Goal: Task Accomplishment & Management: Use online tool/utility

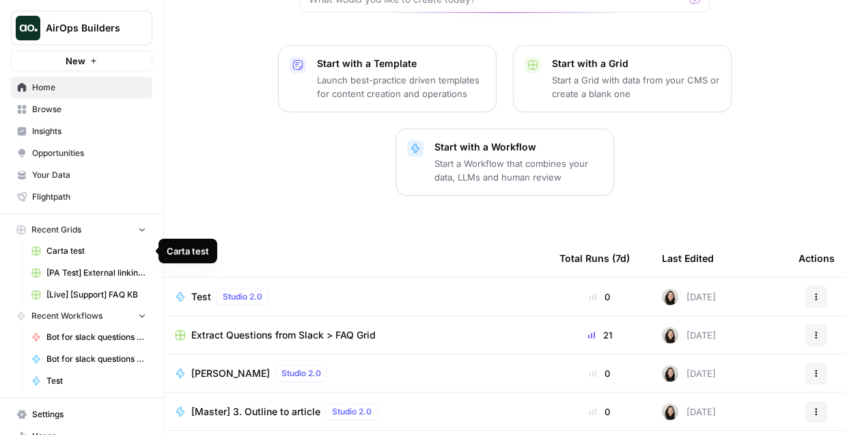
scroll to position [277, 0]
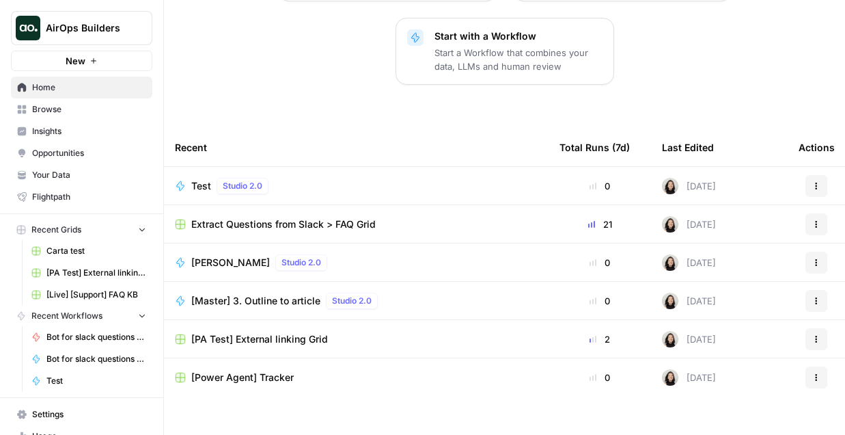
click at [88, 61] on button "New" at bounding box center [81, 61] width 141 height 20
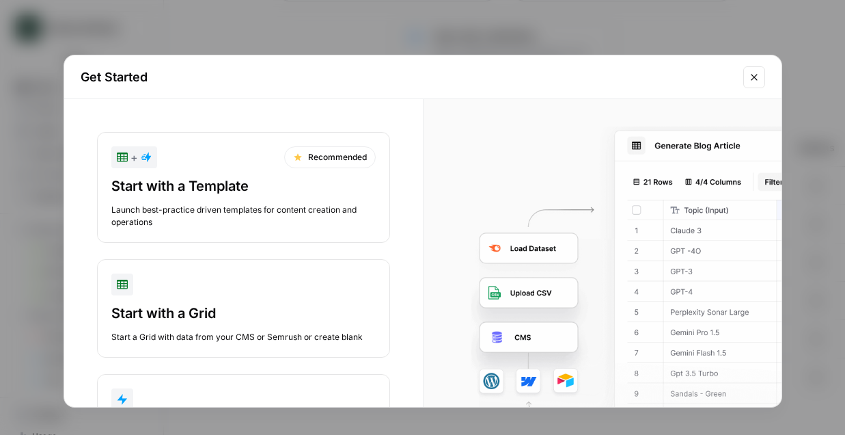
click at [178, 331] on div "Start a Grid with data from your CMS or Semrush or create blank" at bounding box center [243, 337] width 264 height 12
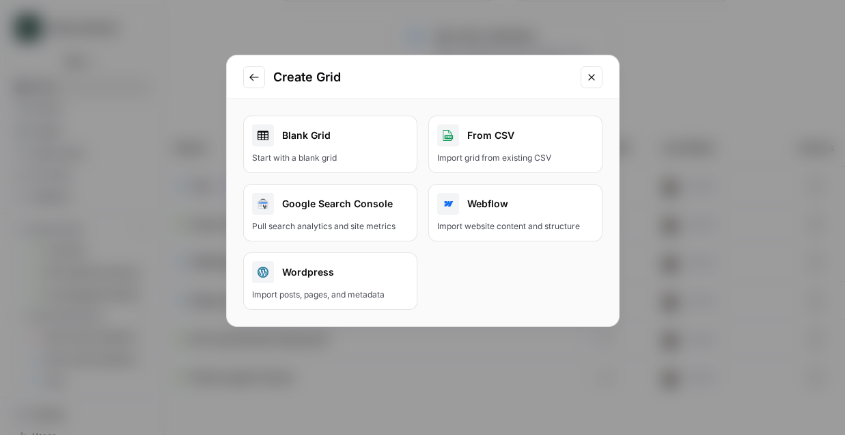
click at [327, 142] on div "Blank Grid" at bounding box center [330, 135] width 156 height 22
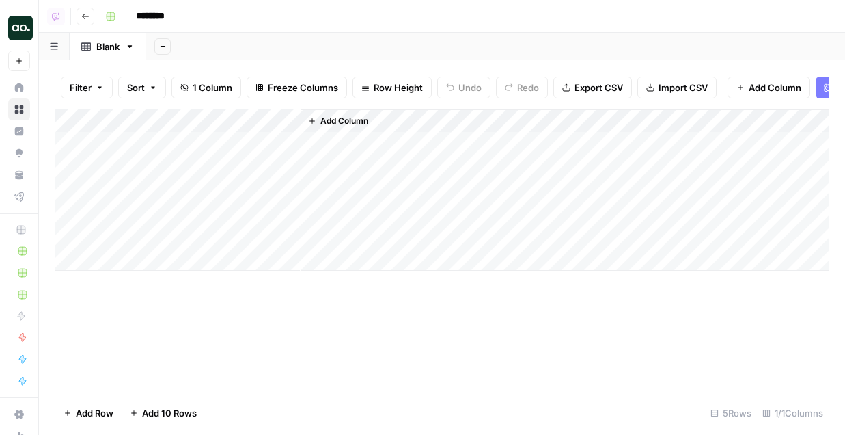
click at [774, 92] on span "Add Column" at bounding box center [775, 88] width 53 height 14
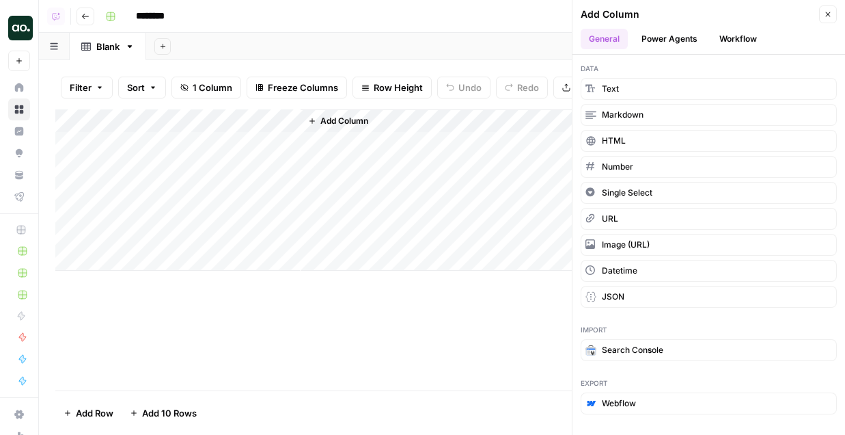
click at [737, 37] on button "Workflow" at bounding box center [738, 39] width 54 height 20
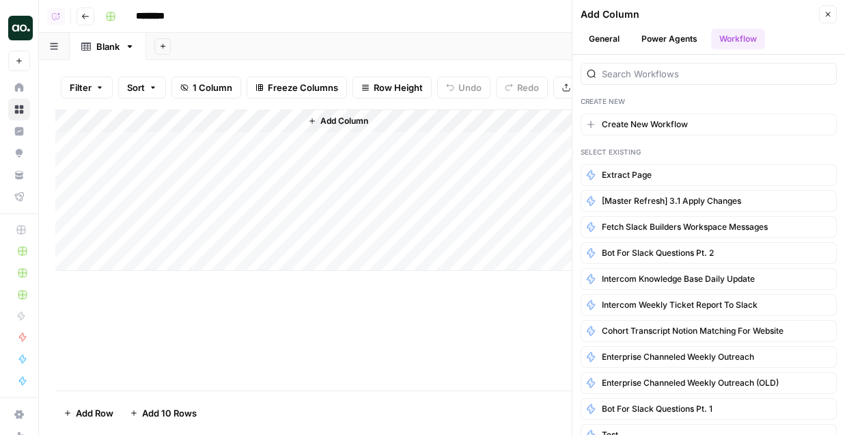
click at [672, 44] on button "Power Agents" at bounding box center [669, 39] width 72 height 20
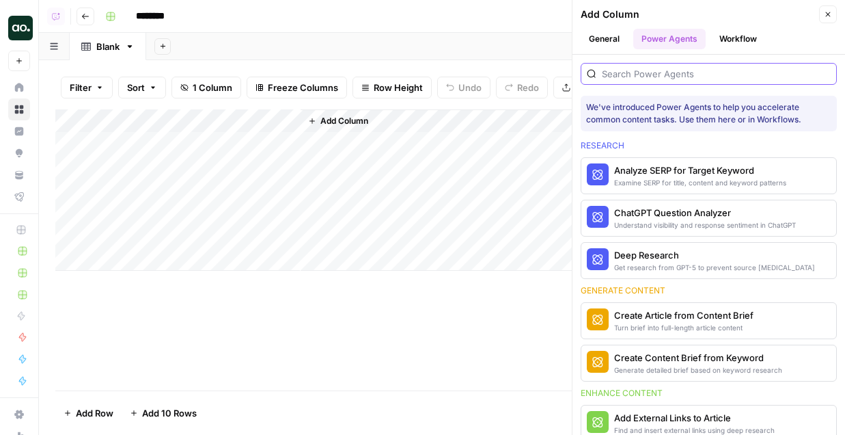
click at [642, 74] on input "search" at bounding box center [716, 74] width 229 height 14
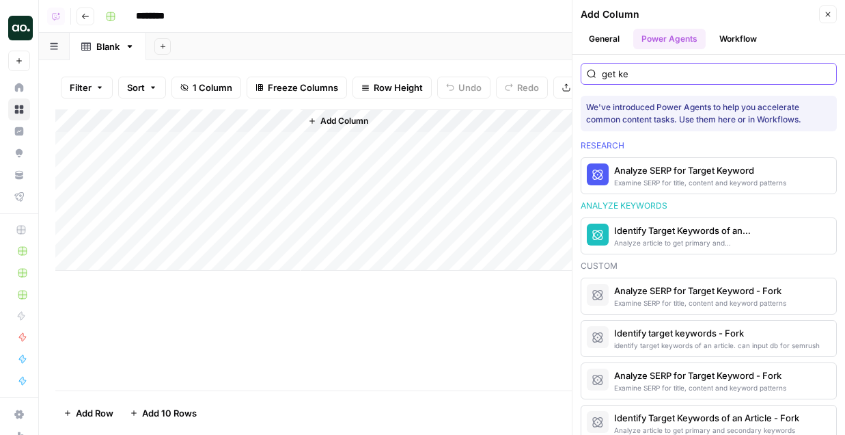
type input "get ke"
click at [631, 232] on div "Identify Target Keywords of an Article" at bounding box center [685, 230] width 143 height 14
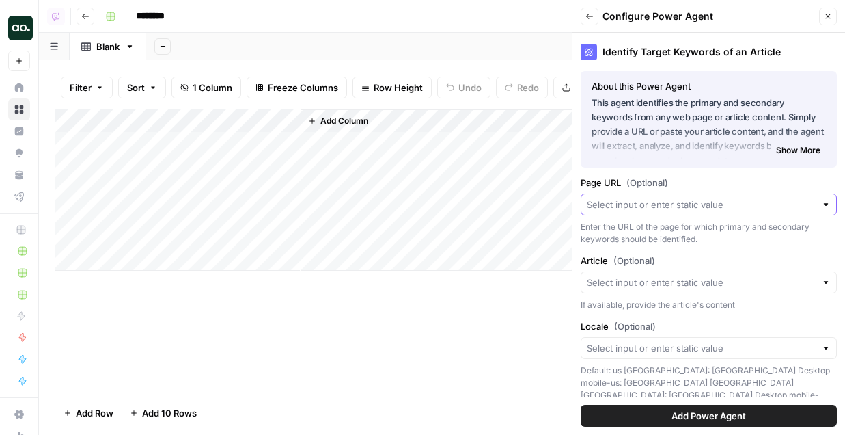
click at [641, 208] on input "Page URL (Optional)" at bounding box center [701, 204] width 229 height 14
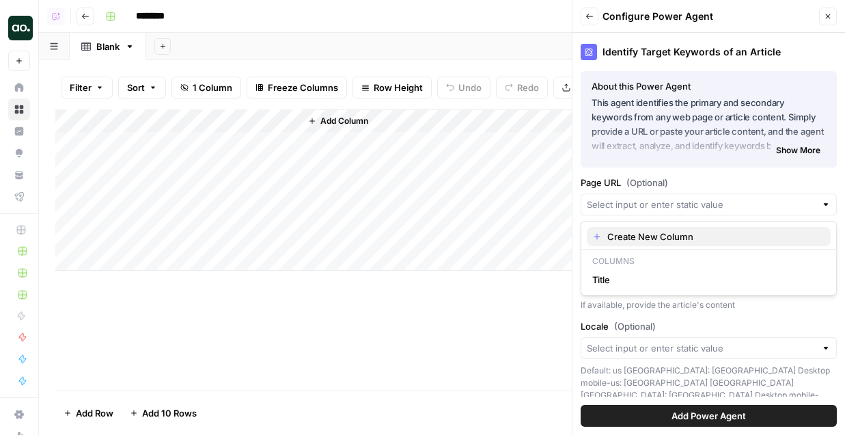
click at [633, 237] on span "Create New Column" at bounding box center [713, 237] width 213 height 14
type input "Create New Column"
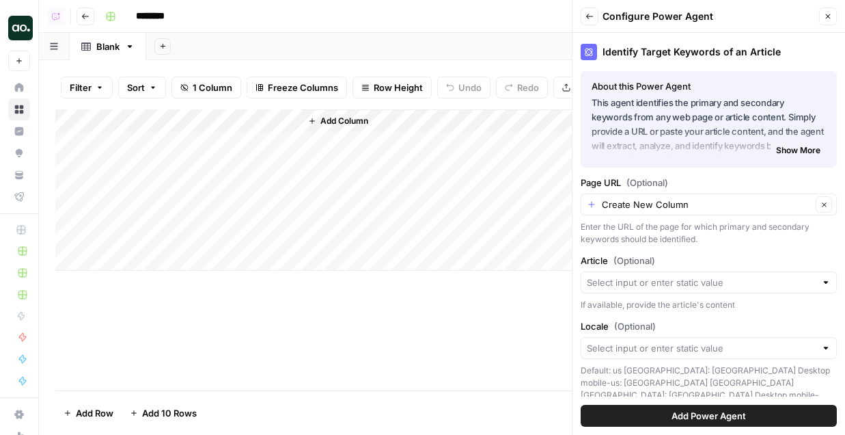
scroll to position [62, 0]
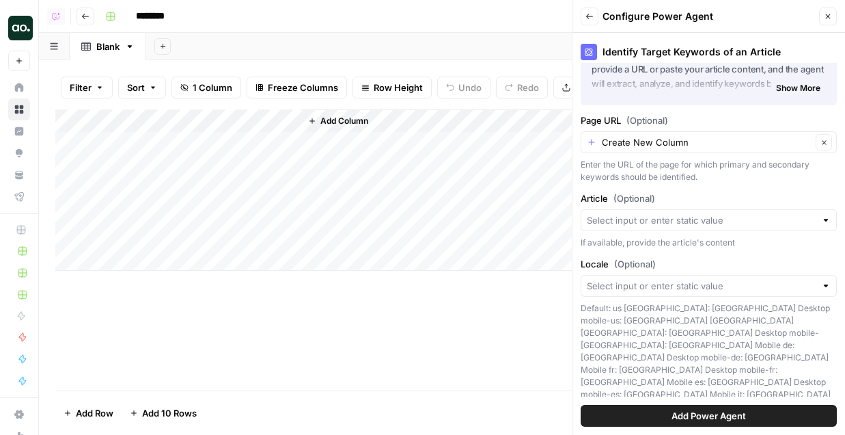
click at [661, 418] on button "Add Power Agent" at bounding box center [709, 416] width 256 height 22
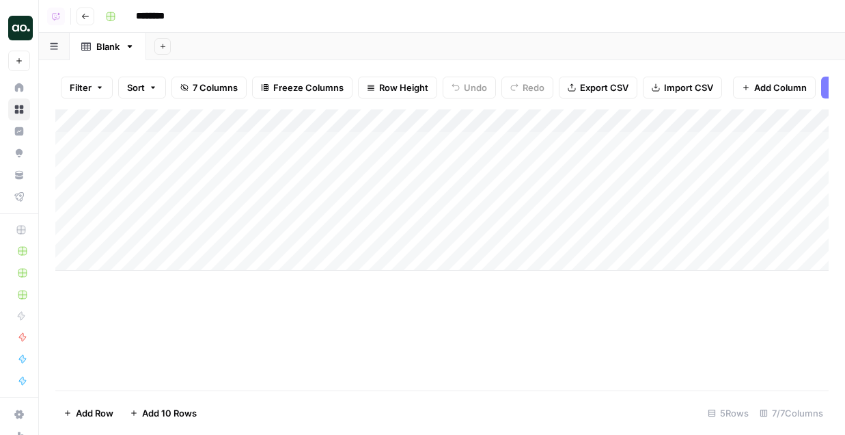
click at [377, 146] on div "Add Column" at bounding box center [442, 189] width 774 height 161
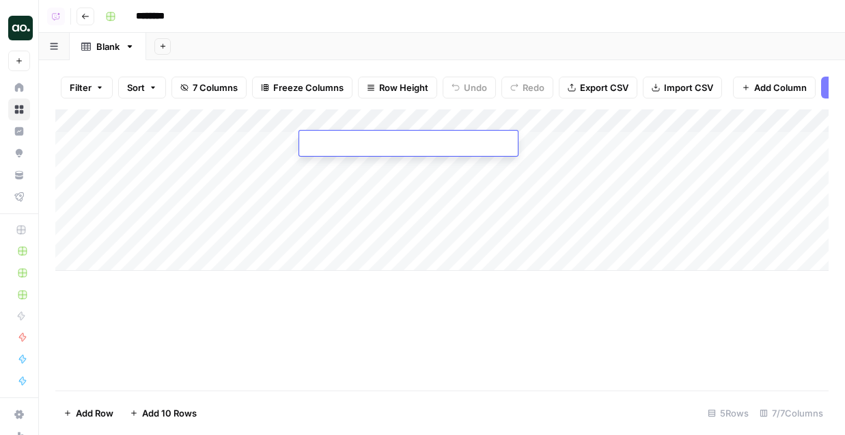
type textarea "**********"
click at [627, 146] on div "Add Column" at bounding box center [442, 189] width 774 height 161
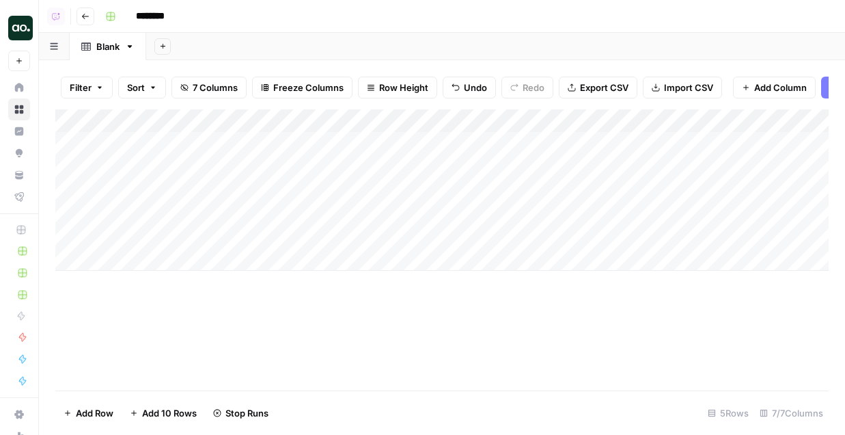
click at [235, 121] on div "Add Column" at bounding box center [442, 189] width 774 height 161
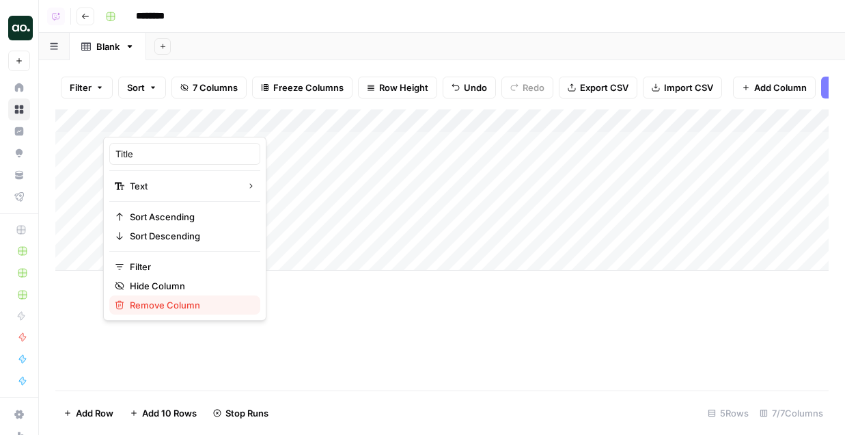
click at [178, 302] on span "Remove Column" at bounding box center [190, 305] width 120 height 14
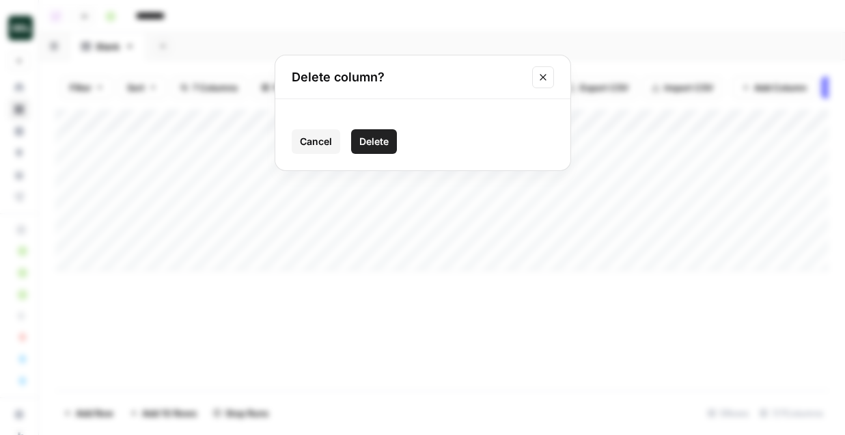
click at [379, 138] on span "Delete" at bounding box center [373, 142] width 29 height 14
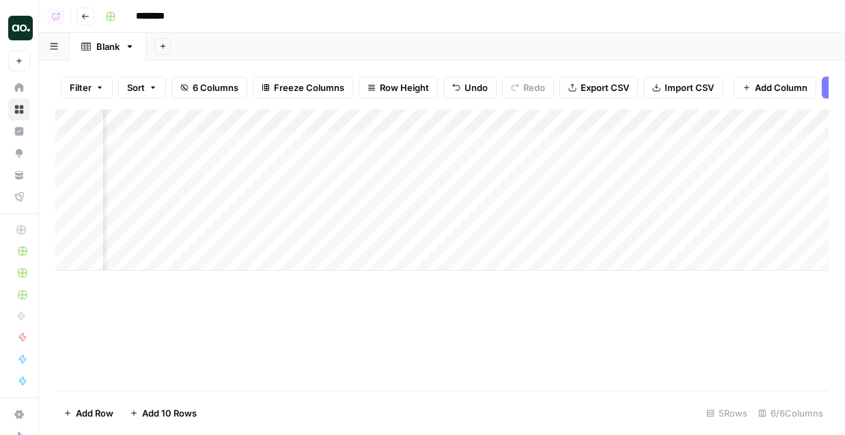
scroll to position [0, 193]
